Goal: Navigation & Orientation: Find specific page/section

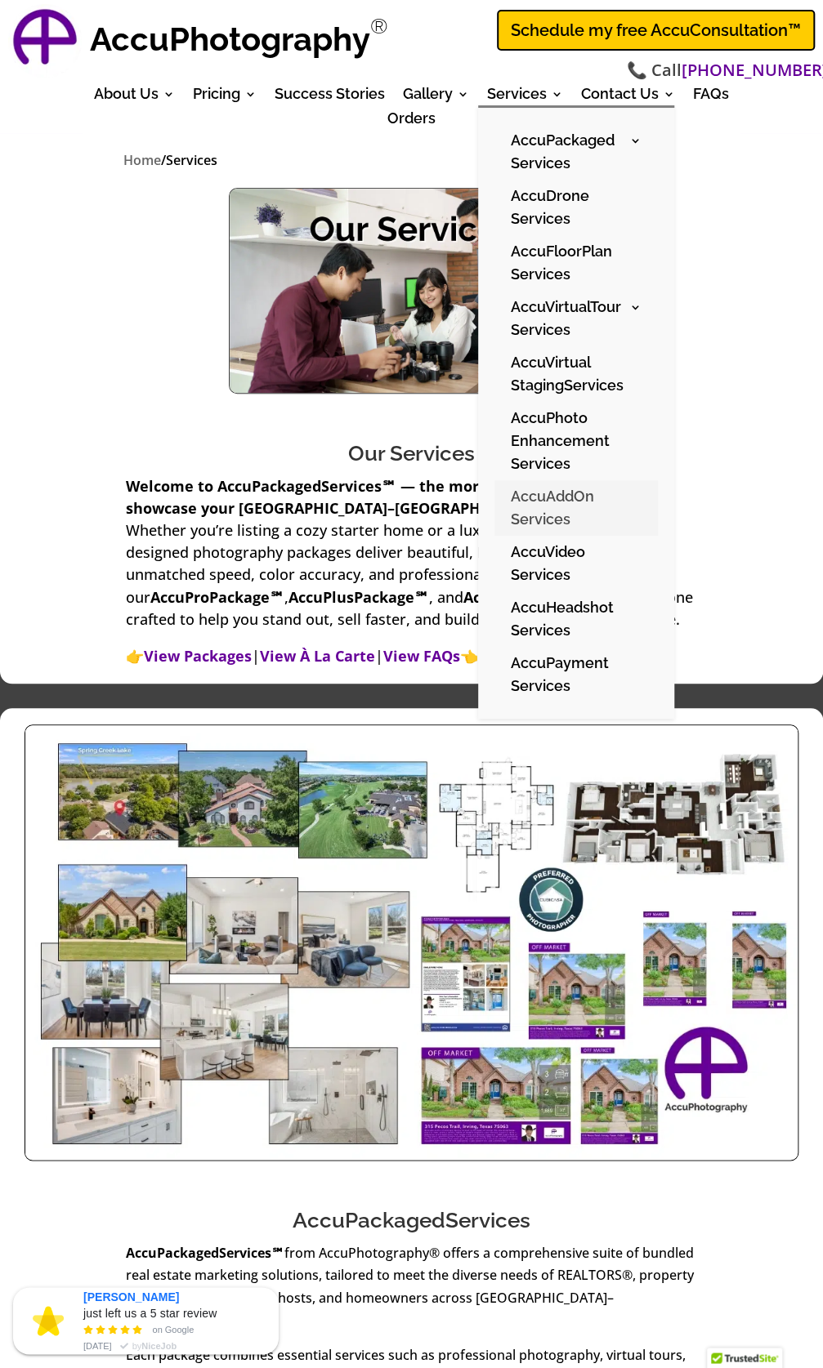
click at [545, 502] on link "AccuAddOn Services" at bounding box center [575, 508] width 163 height 56
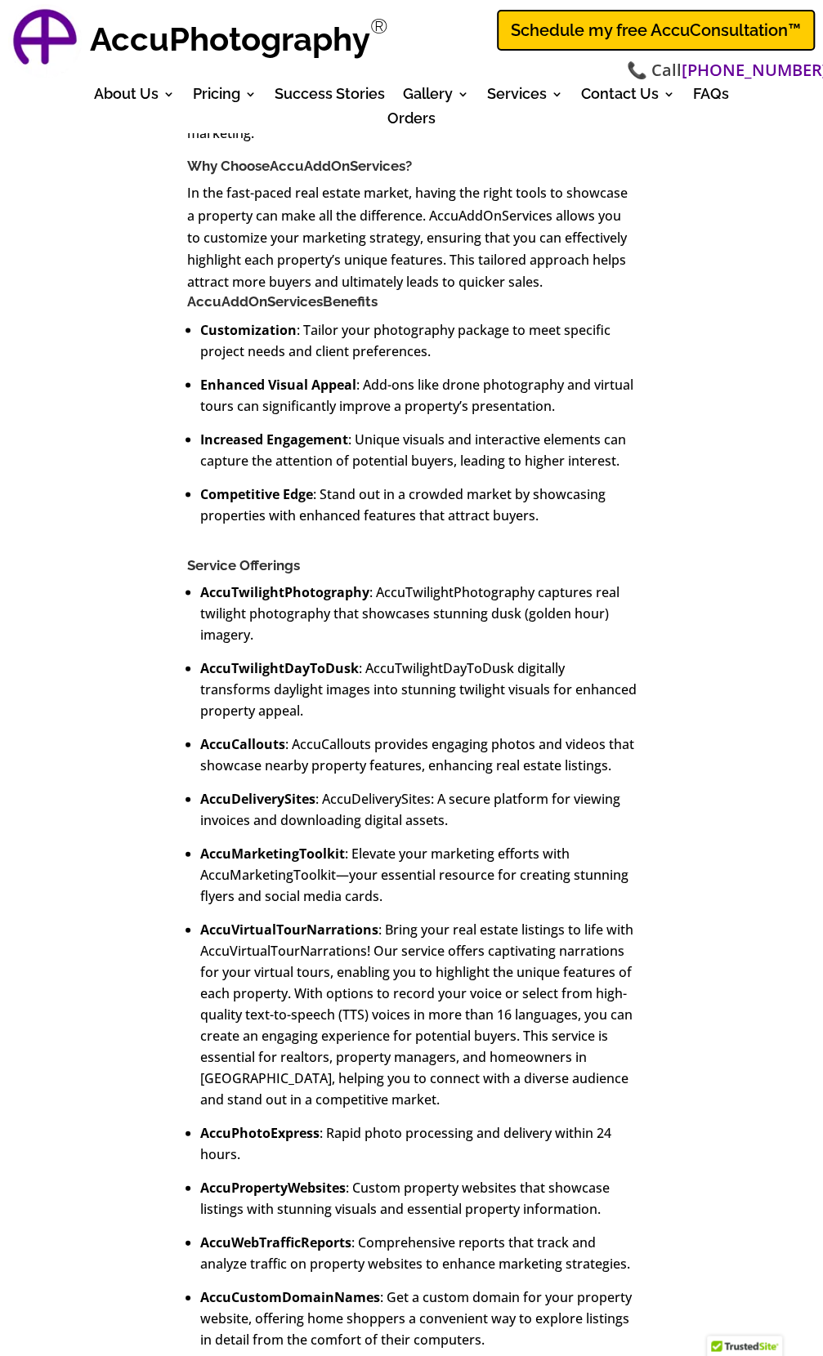
scroll to position [917, 0]
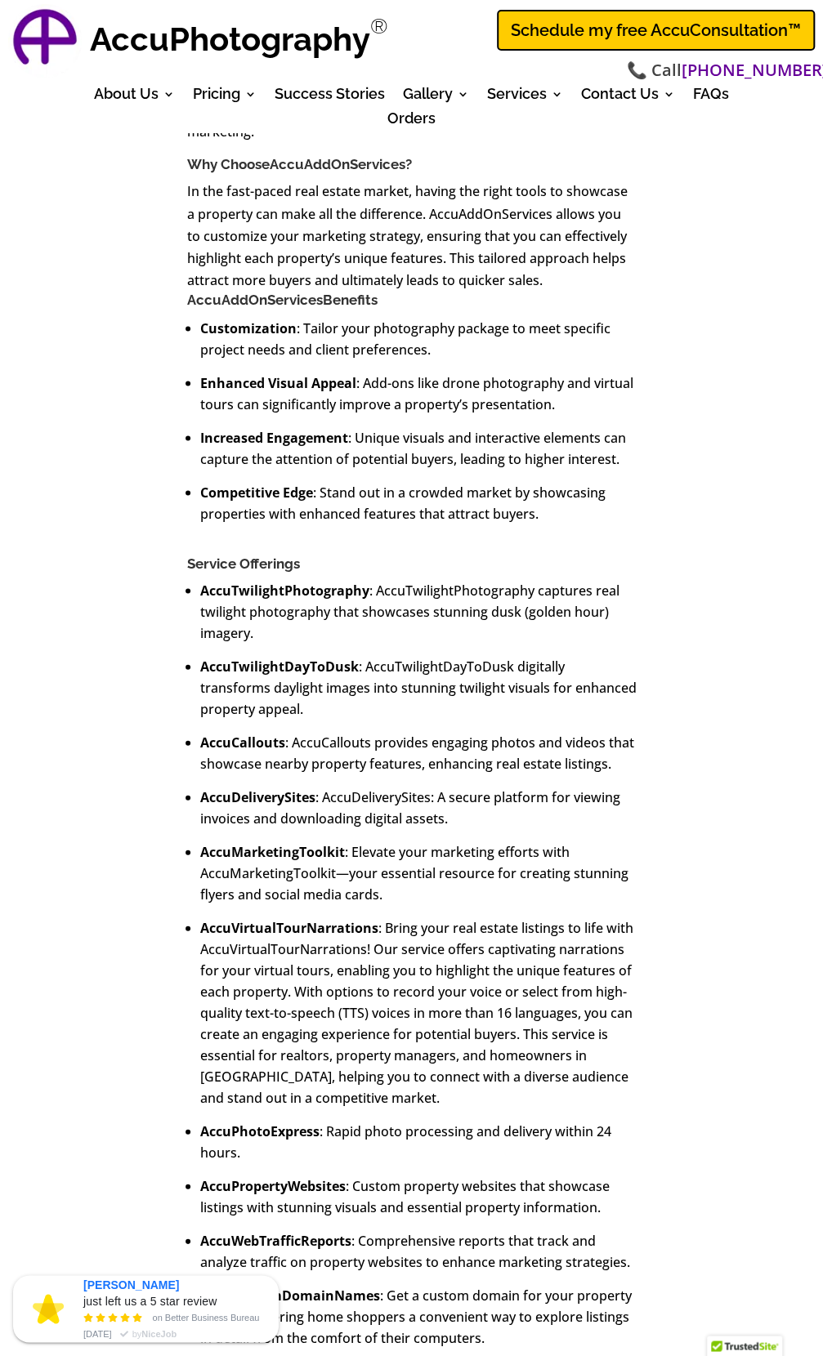
click at [722, 524] on div "AccuAddOnServices – Premium Add-Ons to Enhance Your Real Estate Photography Pac…" at bounding box center [411, 572] width 823 height 1613
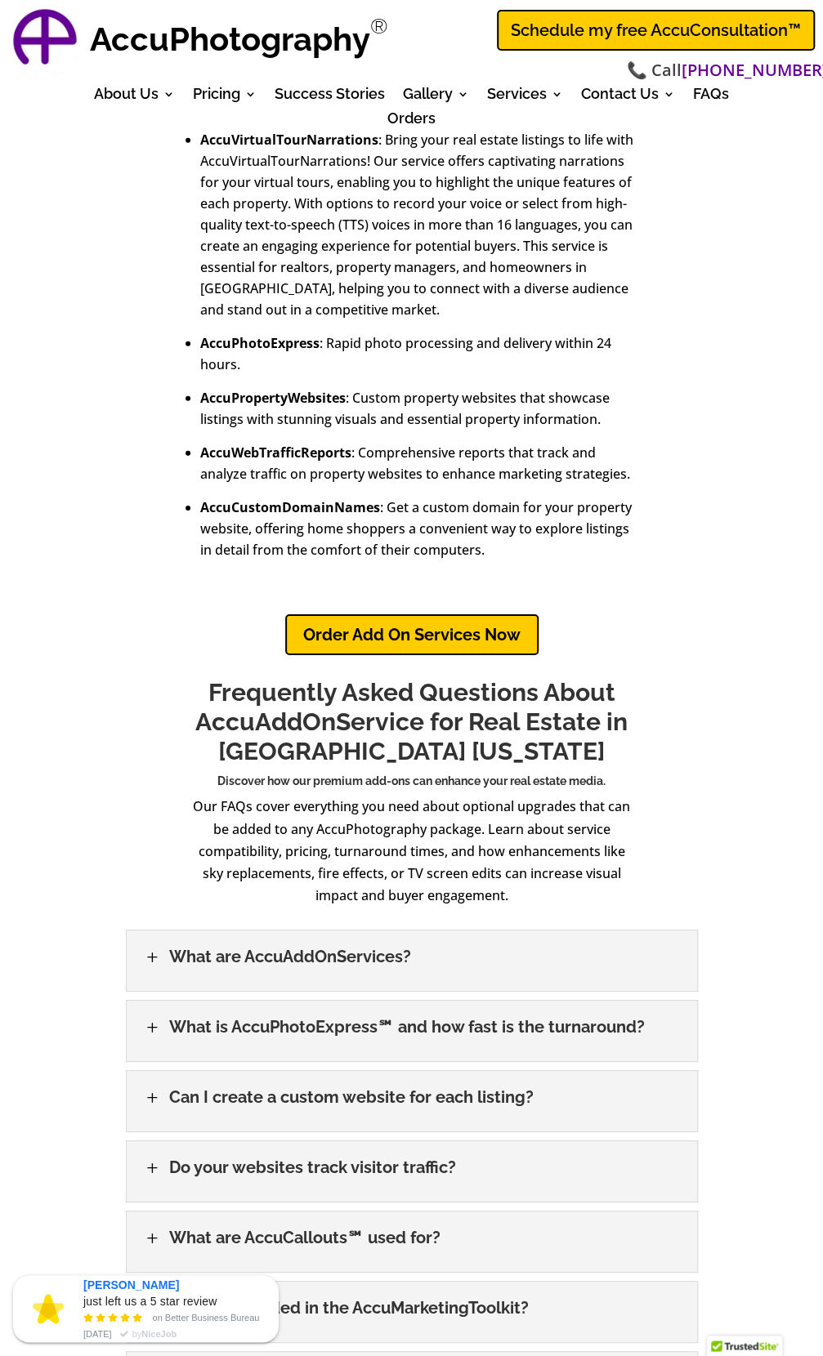
scroll to position [1703, 0]
